Goal: Check status

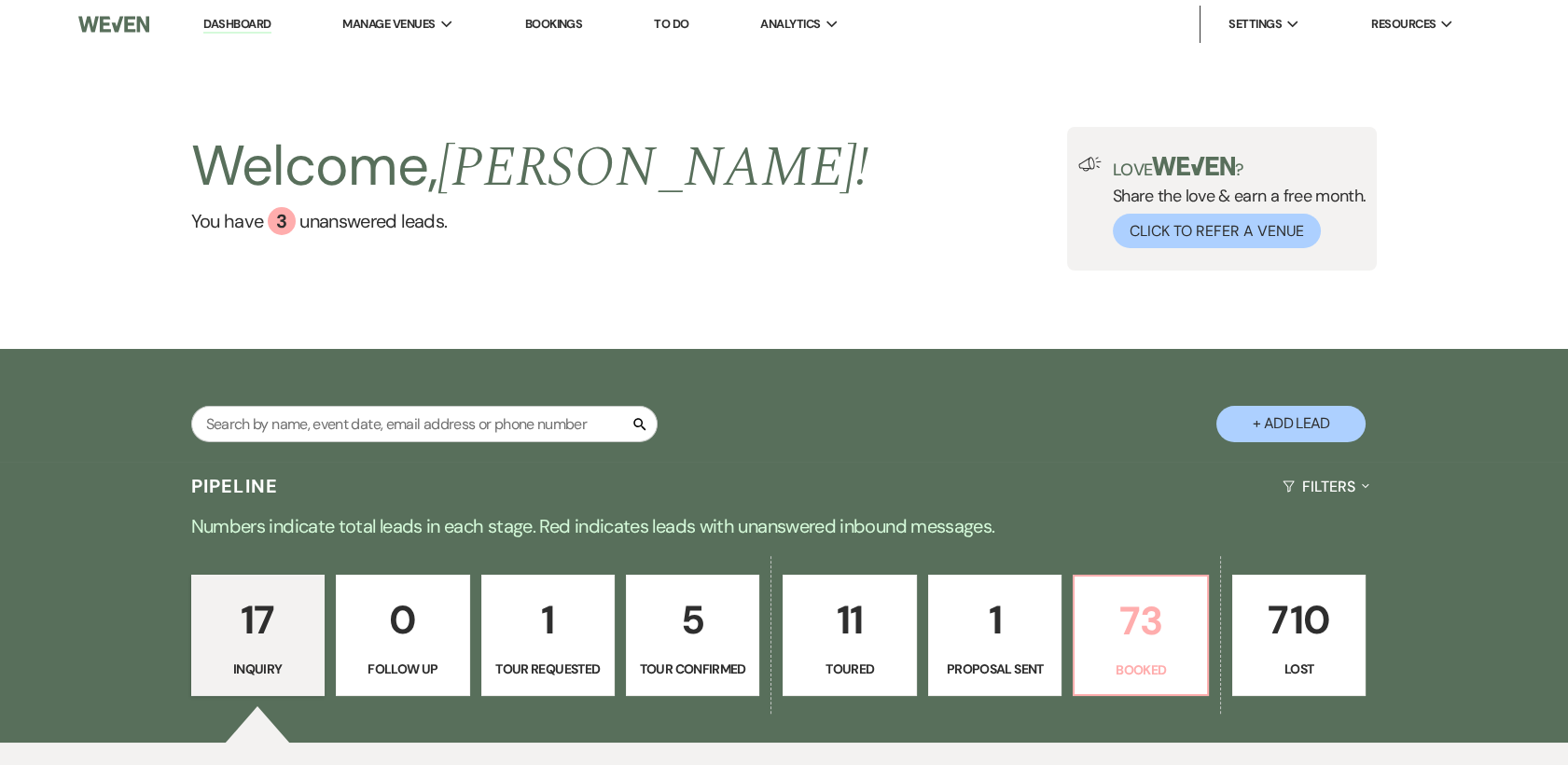
click at [1148, 623] on p "73" at bounding box center [1141, 619] width 109 height 62
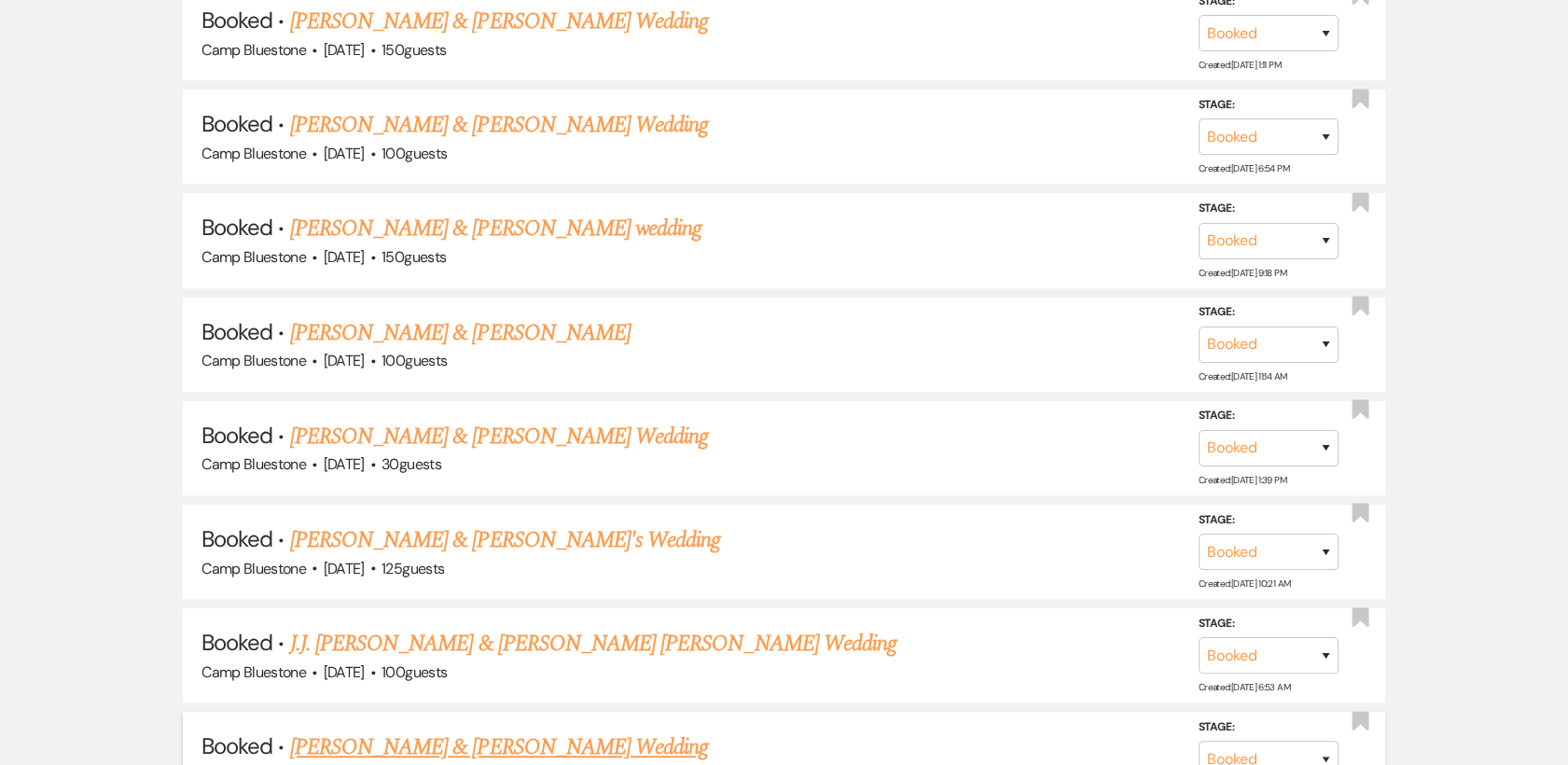
scroll to position [2447, 0]
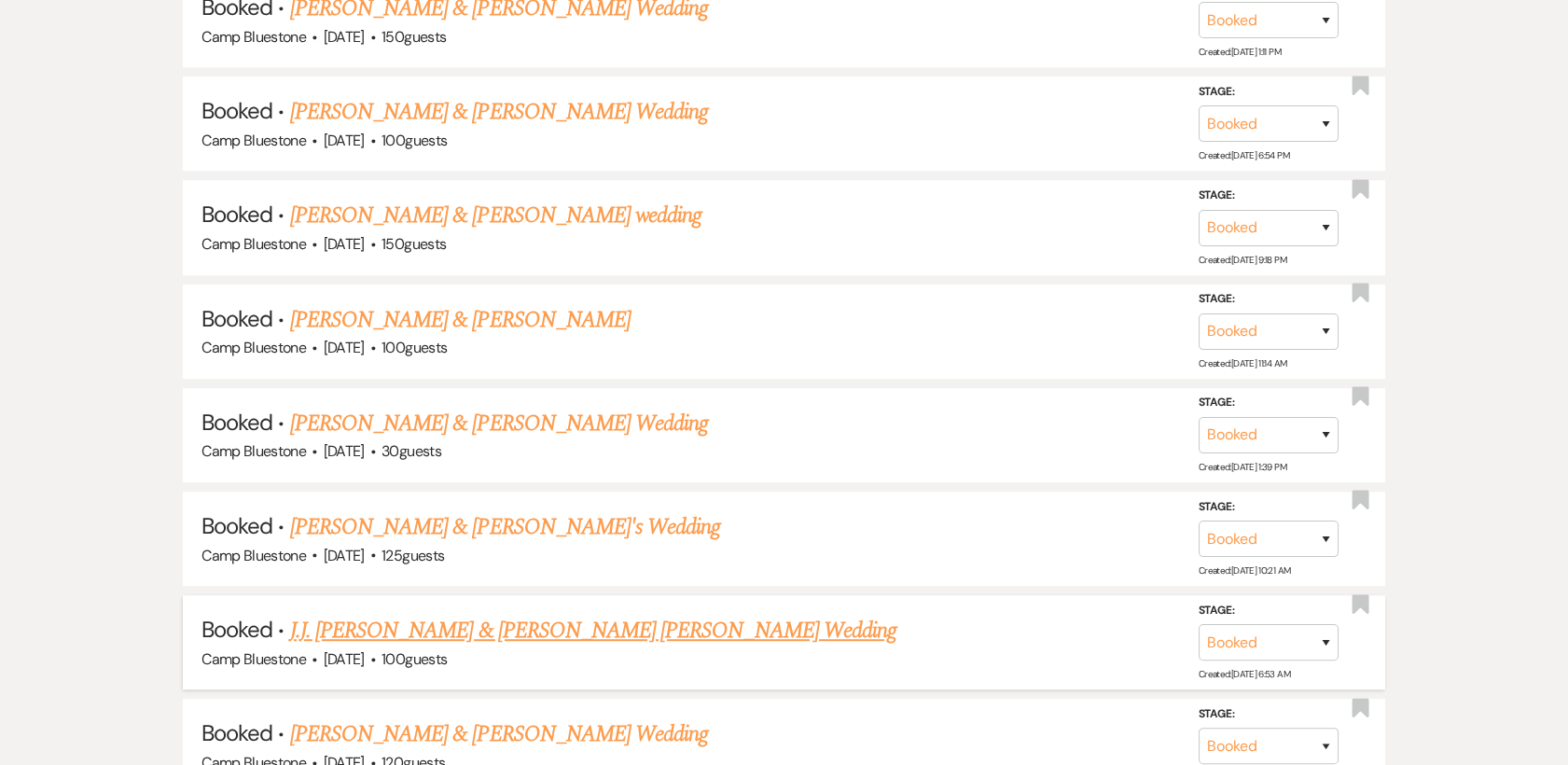
click at [454, 619] on link "J.J. [PERSON_NAME] & [PERSON_NAME] [PERSON_NAME] Wedding" at bounding box center [593, 630] width 606 height 34
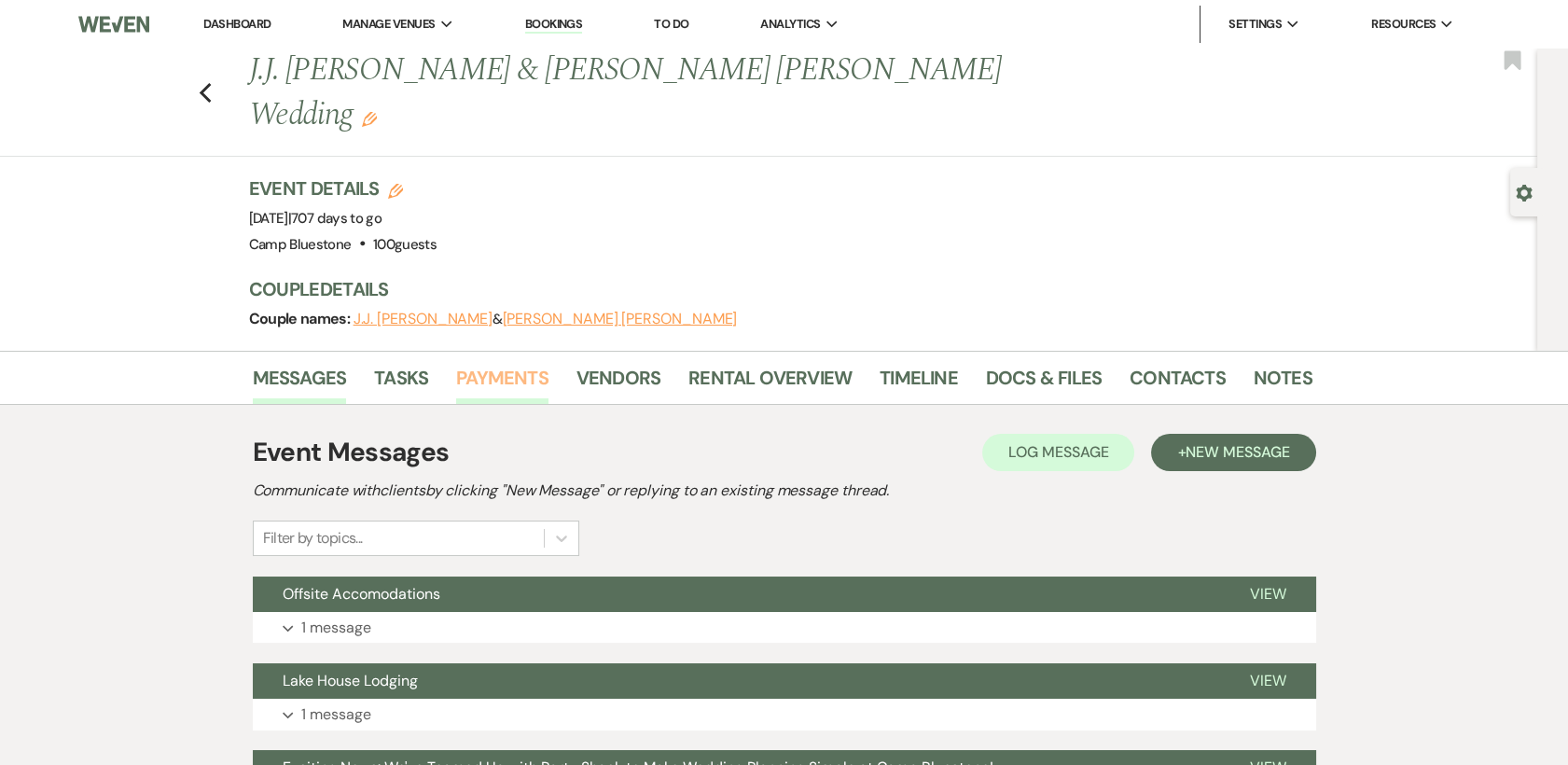
click at [483, 363] on link "Payments" at bounding box center [502, 383] width 92 height 41
